Goal: Task Accomplishment & Management: Complete application form

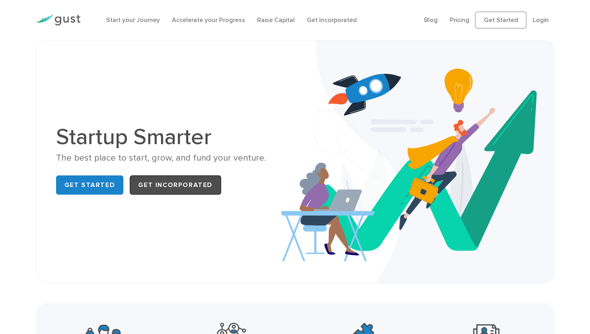
click at [166, 179] on link "Get Incorporated" at bounding box center [175, 184] width 91 height 19
click at [175, 179] on link "Get Incorporated" at bounding box center [175, 184] width 91 height 19
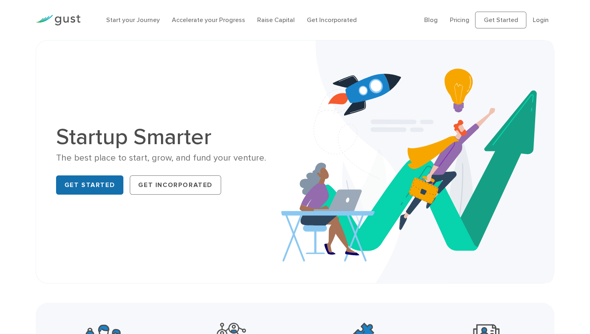
click at [90, 176] on link "Get Started" at bounding box center [90, 184] width 68 height 19
